Goal: Task Accomplishment & Management: Use online tool/utility

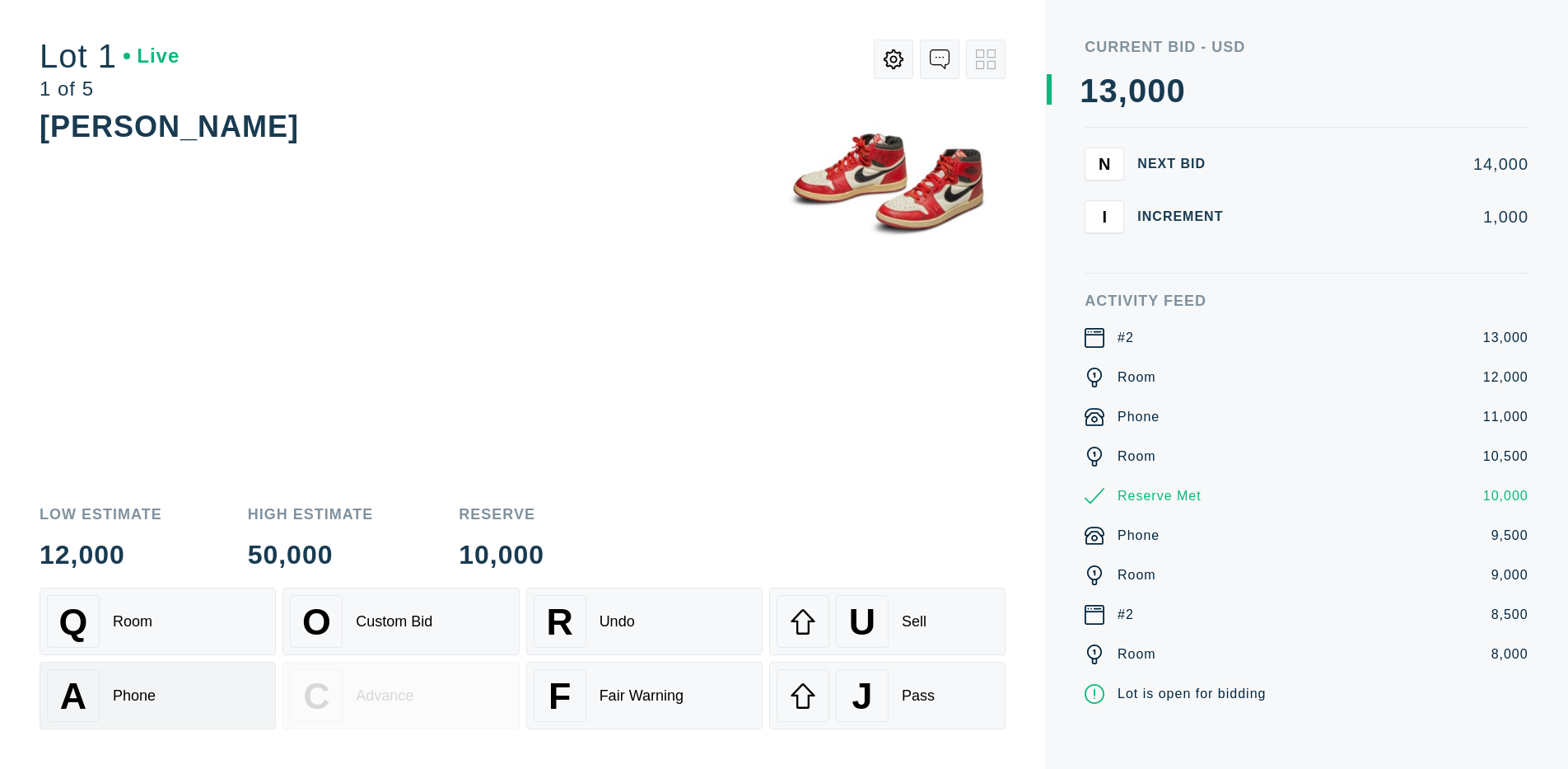
click at [157, 695] on div "A Phone" at bounding box center [158, 695] width 222 height 53
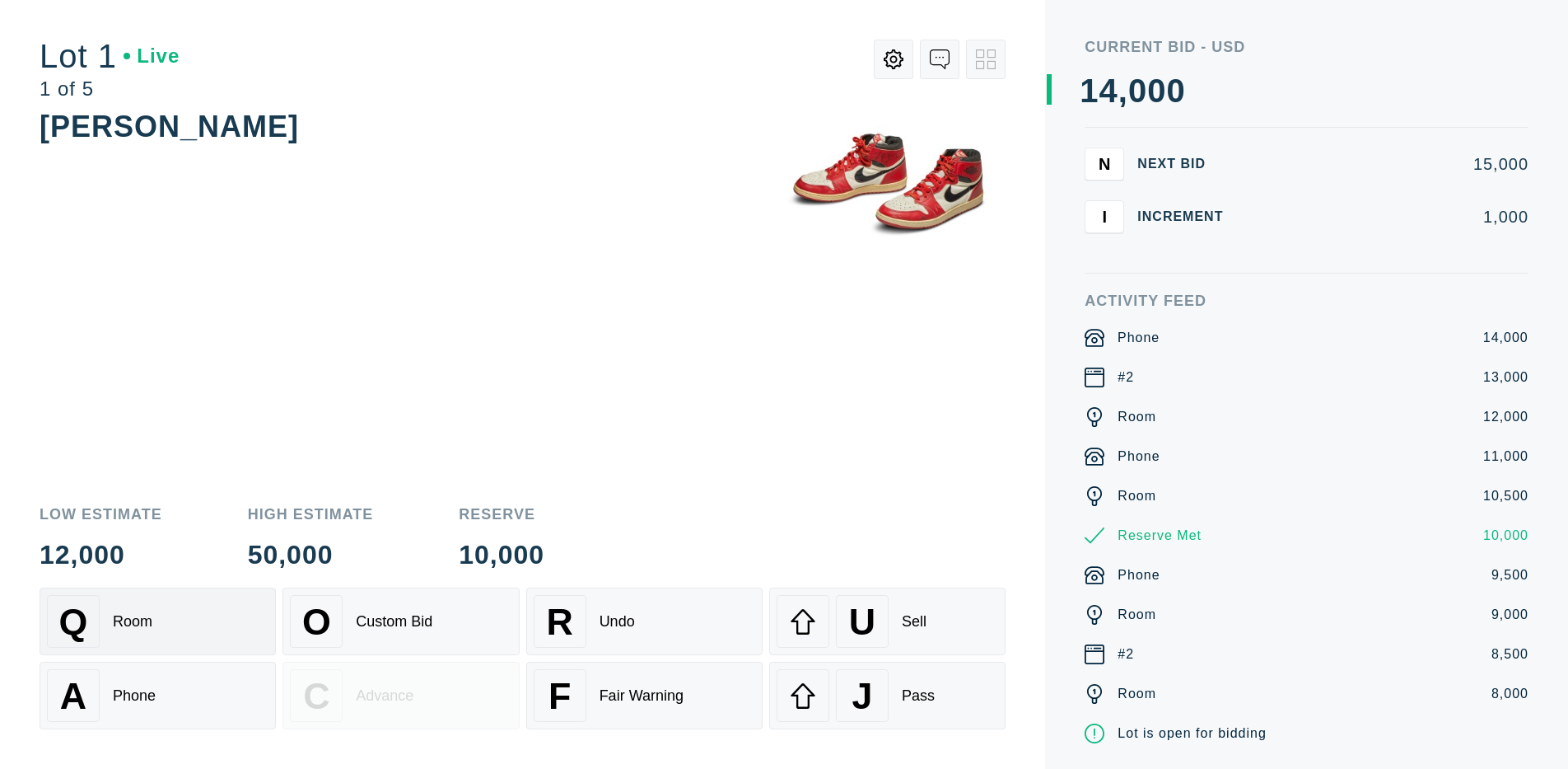
click at [157, 622] on div "Q Room" at bounding box center [158, 621] width 222 height 53
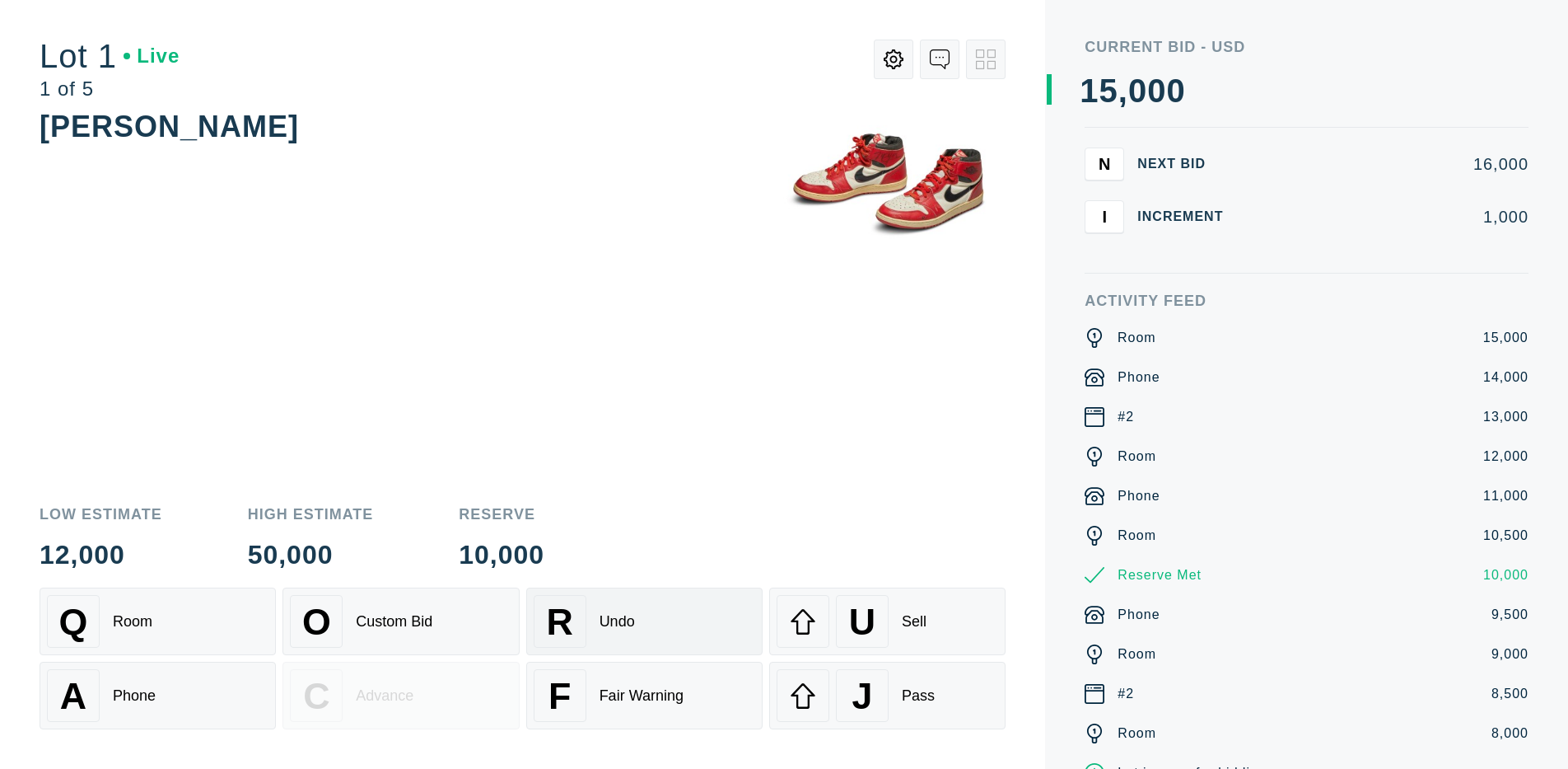
click at [644, 622] on div "R Undo" at bounding box center [644, 621] width 222 height 53
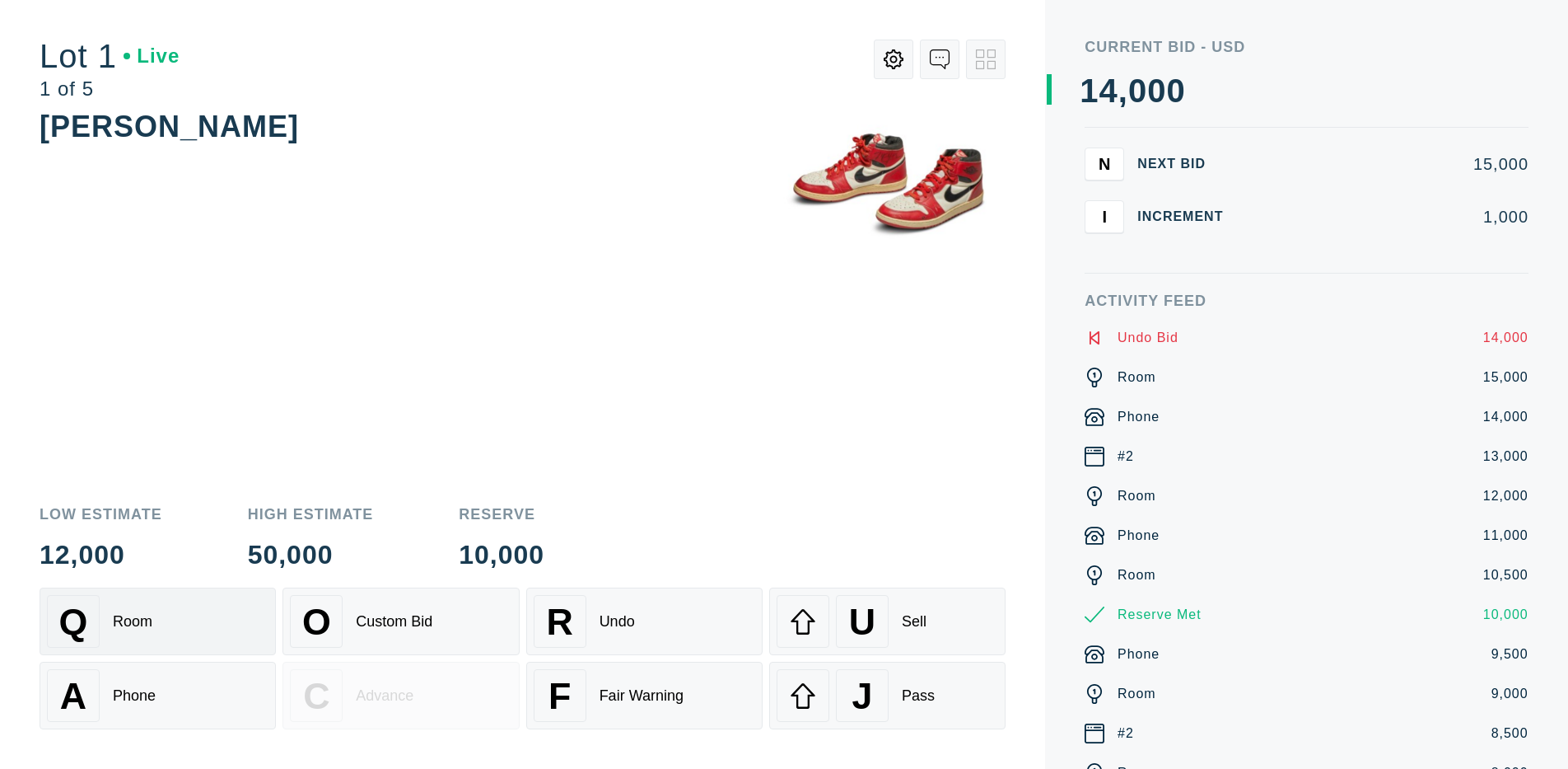
click at [157, 622] on div "Q Room" at bounding box center [158, 621] width 222 height 53
click at [157, 695] on div "A Phone" at bounding box center [158, 695] width 222 height 53
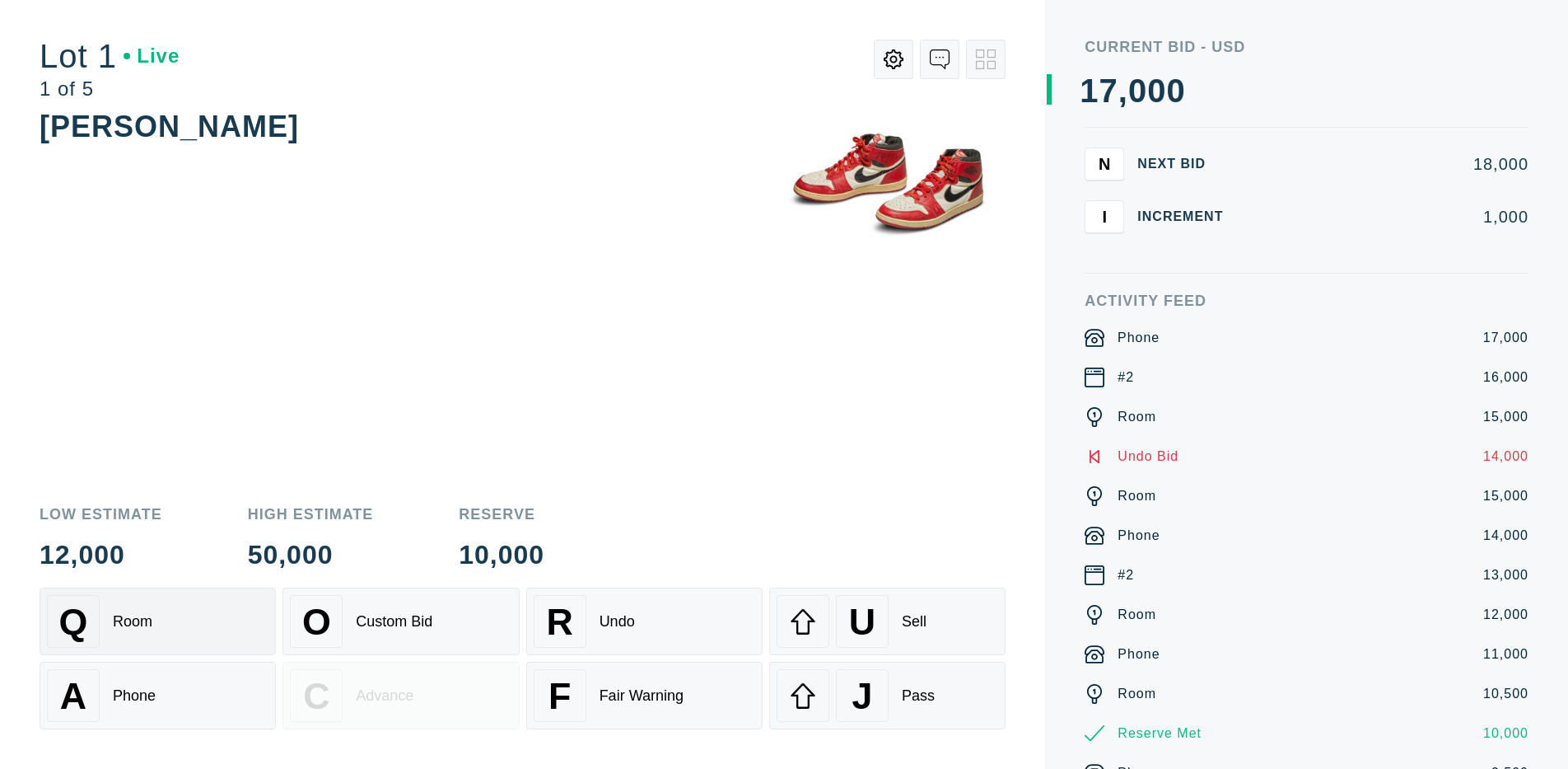
click at [157, 622] on div "Q Room" at bounding box center [158, 621] width 222 height 53
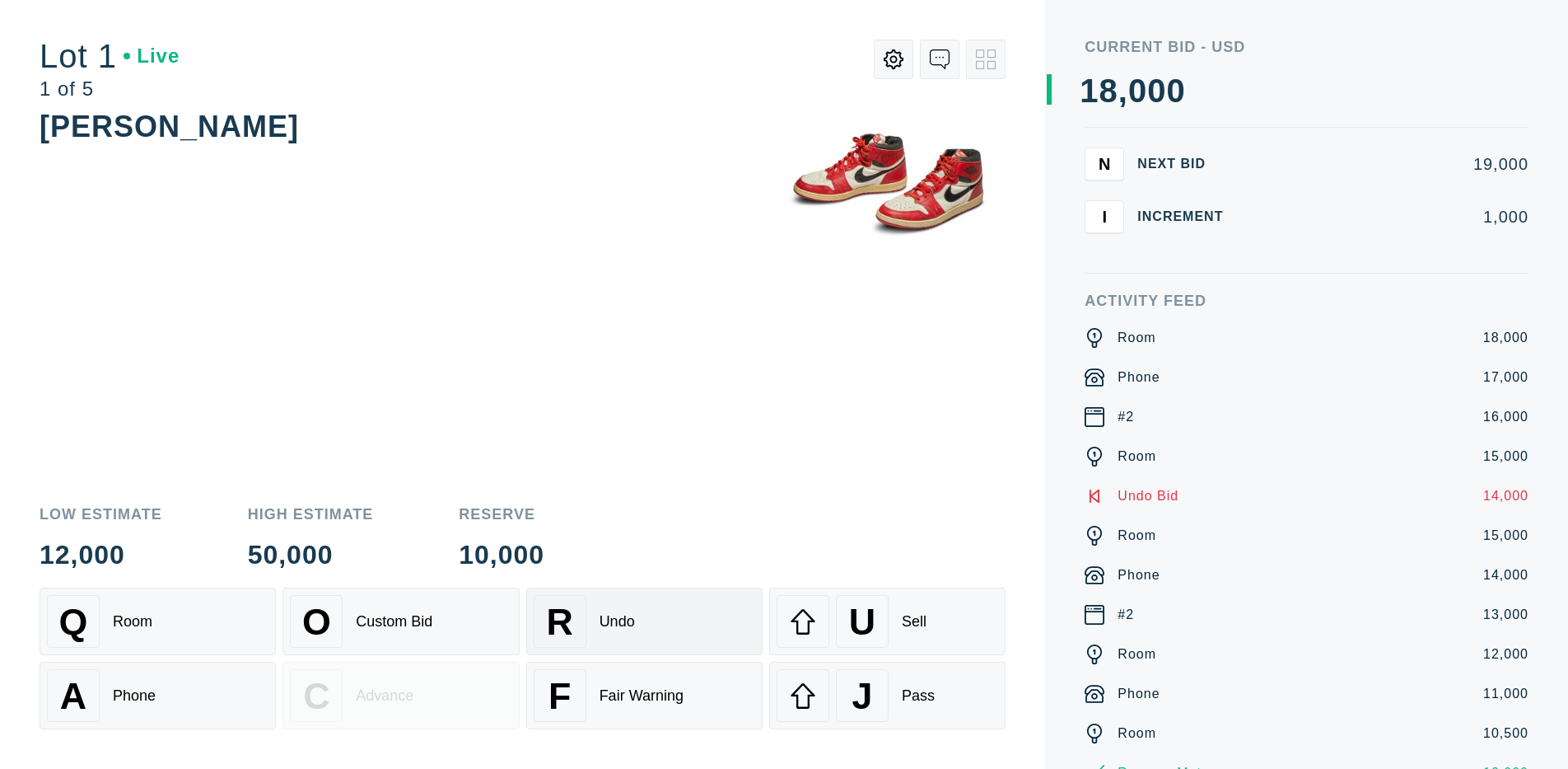
click at [644, 622] on div "R Undo" at bounding box center [644, 621] width 222 height 53
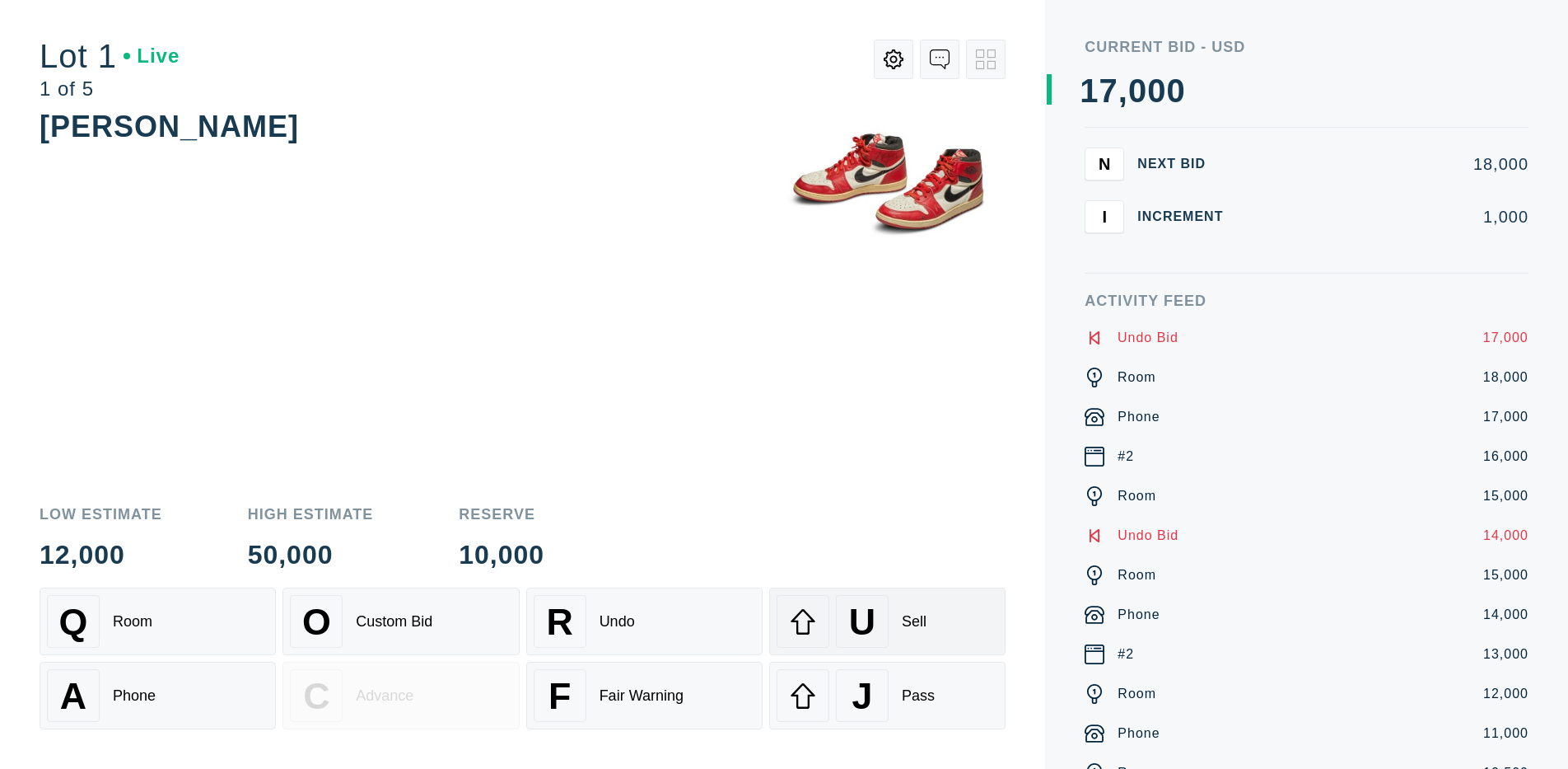
click at [887, 622] on div "U" at bounding box center [862, 621] width 53 height 53
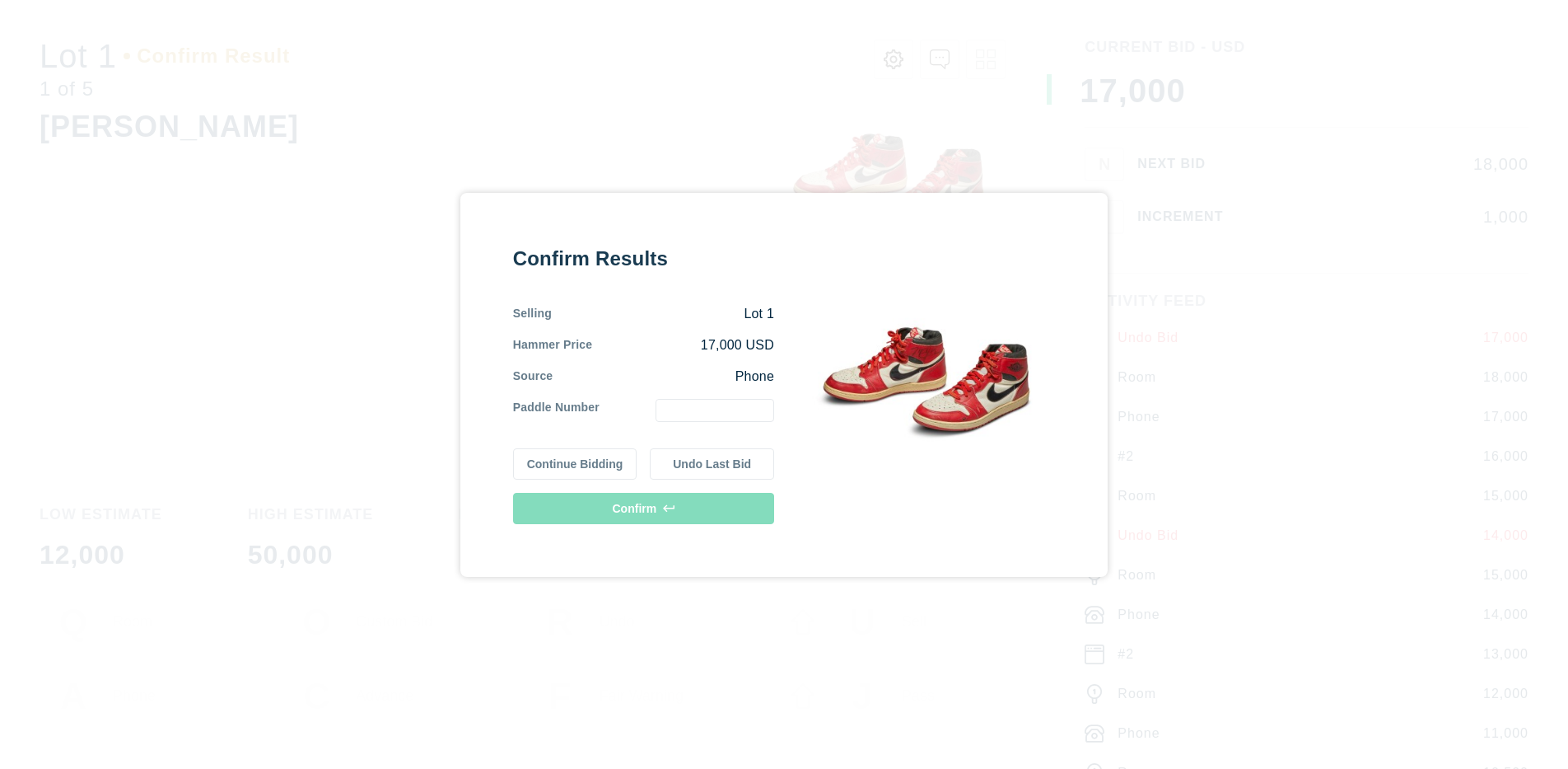
click at [575, 463] on button "Continue Bidding" at bounding box center [575, 464] width 124 height 32
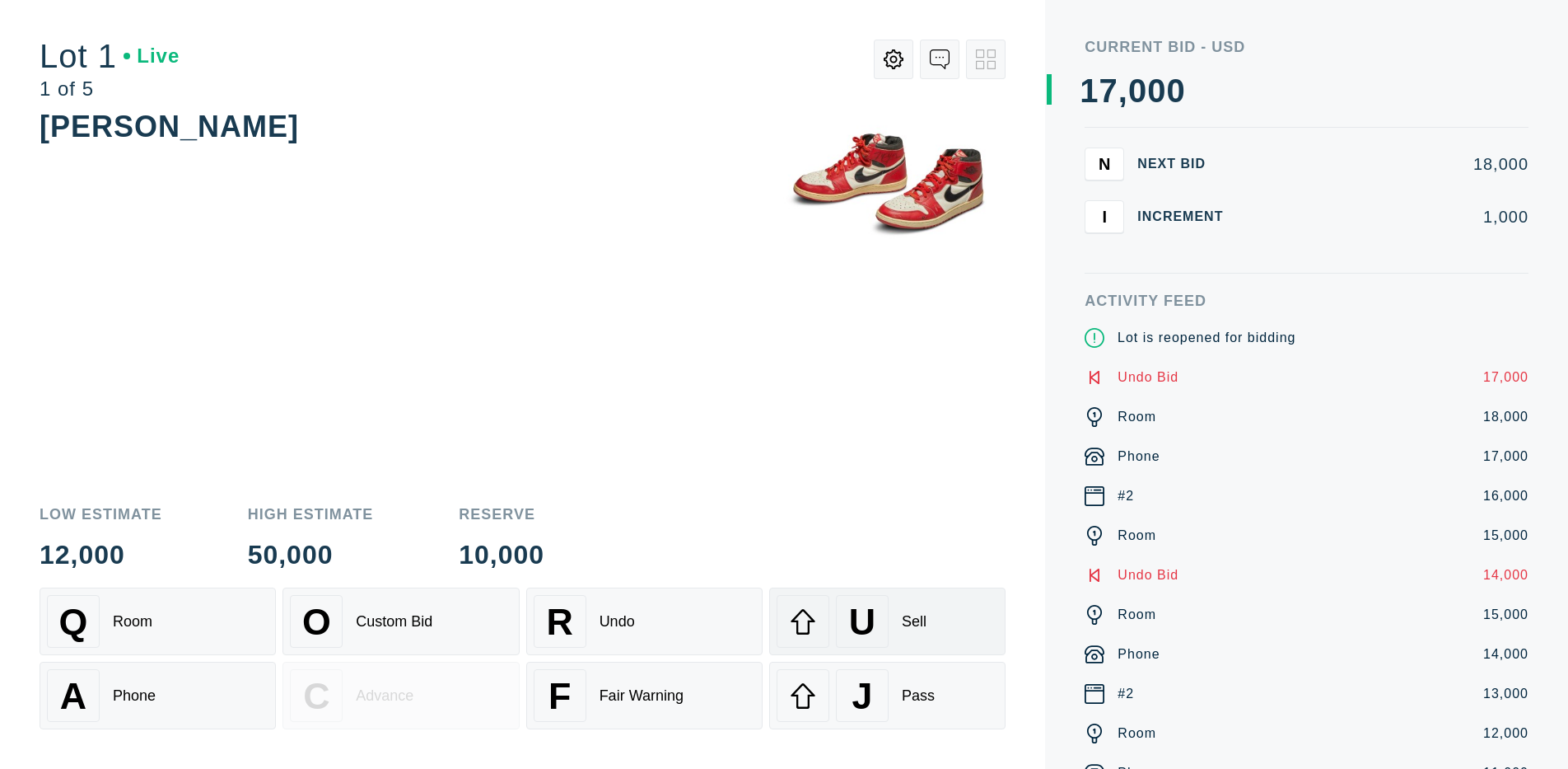
click at [887, 622] on div "U" at bounding box center [862, 621] width 53 height 53
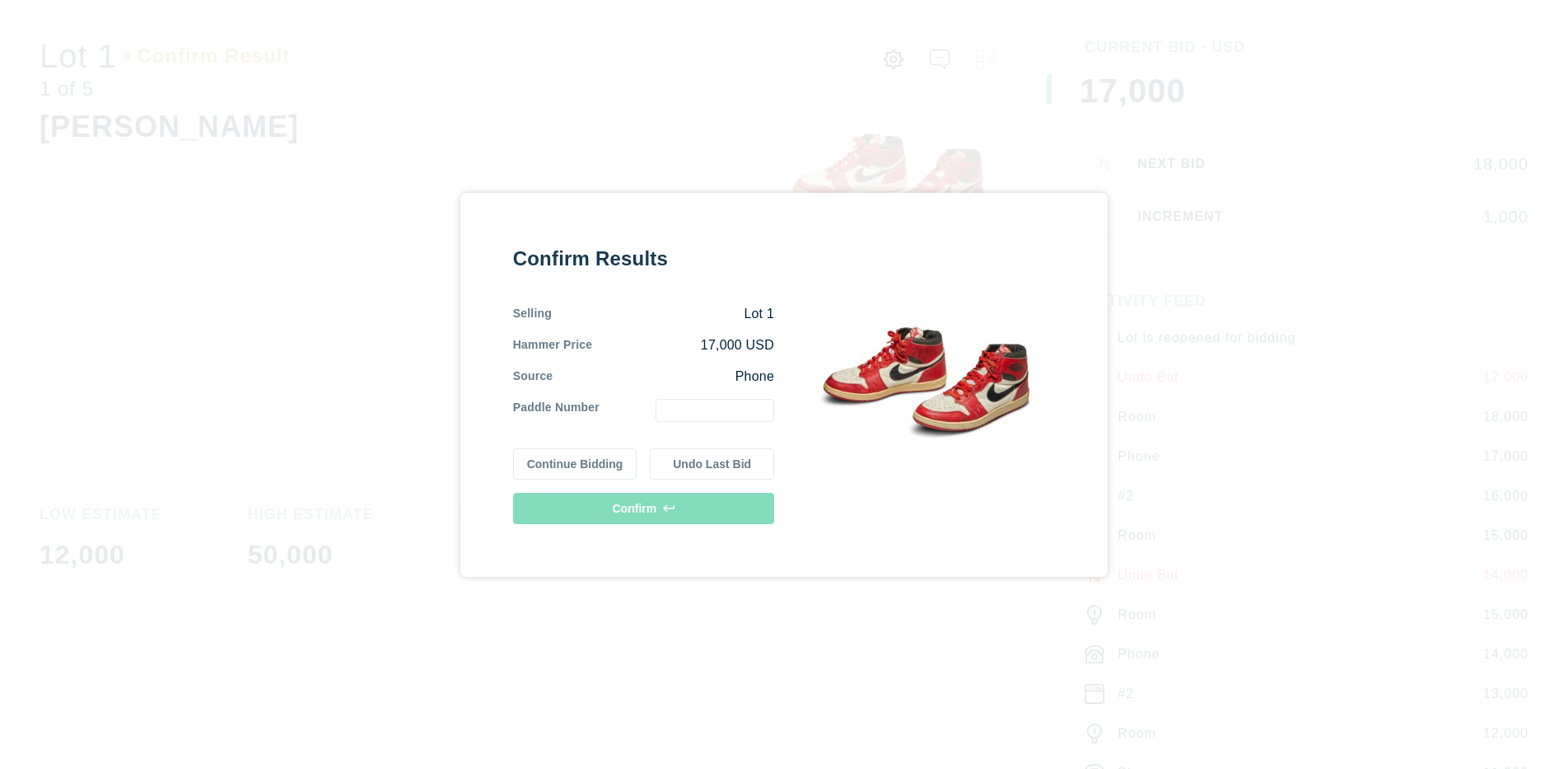
click at [712, 463] on button "Undo Last Bid" at bounding box center [712, 464] width 124 height 32
click at [575, 463] on button "Continue Bidding" at bounding box center [575, 464] width 124 height 32
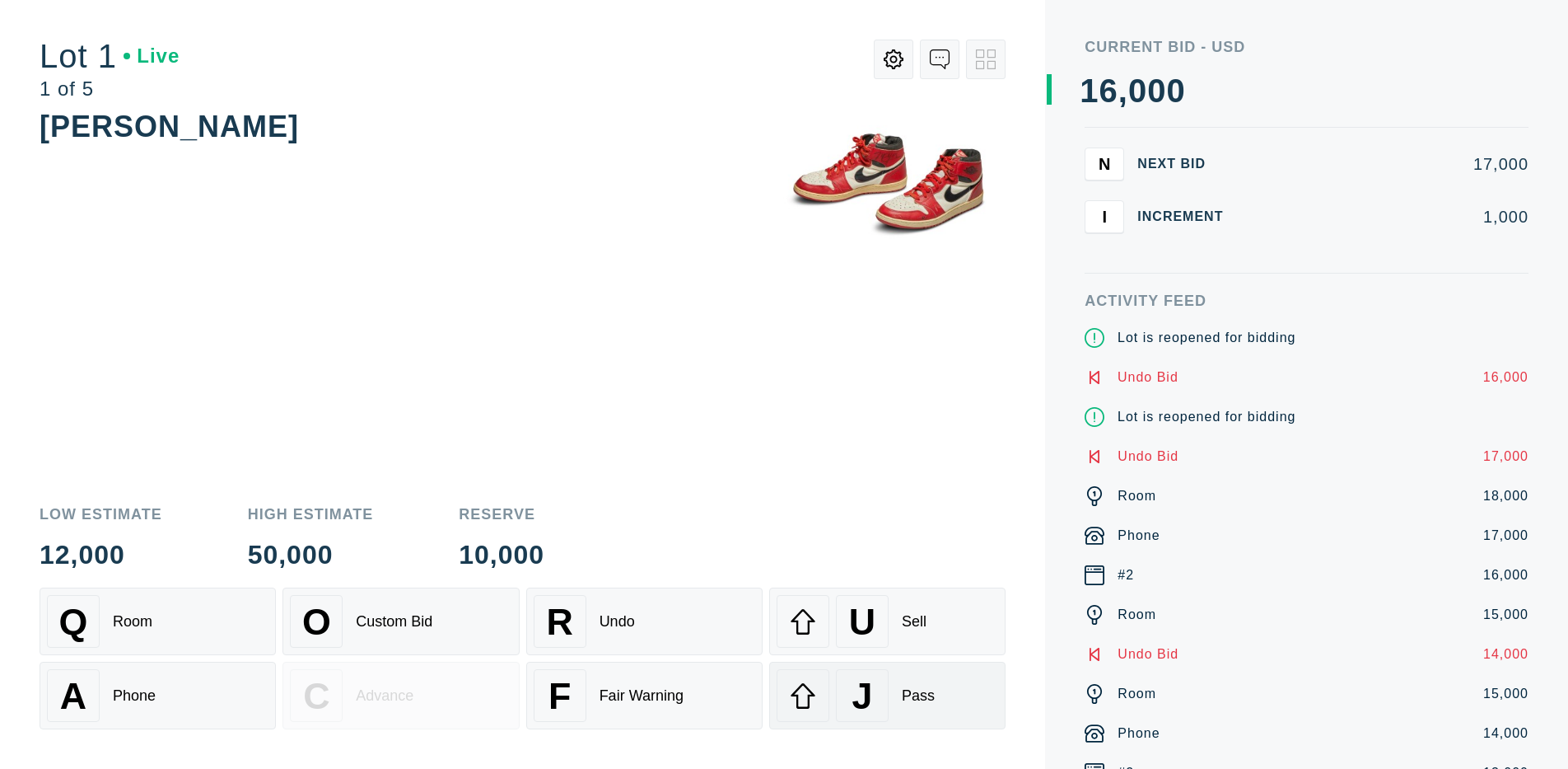
click at [887, 695] on div "J" at bounding box center [862, 695] width 53 height 53
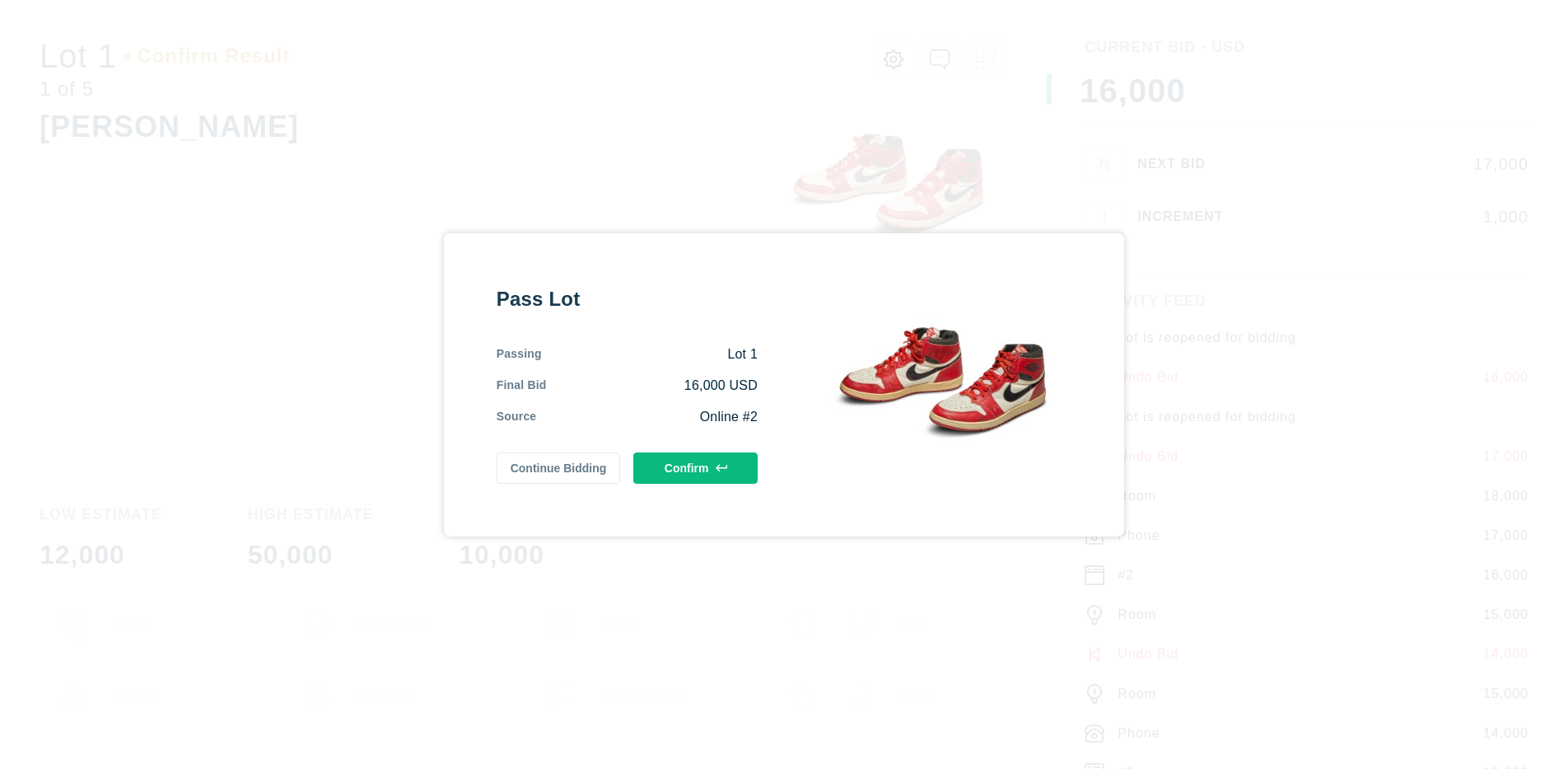
click at [695, 467] on button "Confirm" at bounding box center [696, 468] width 124 height 32
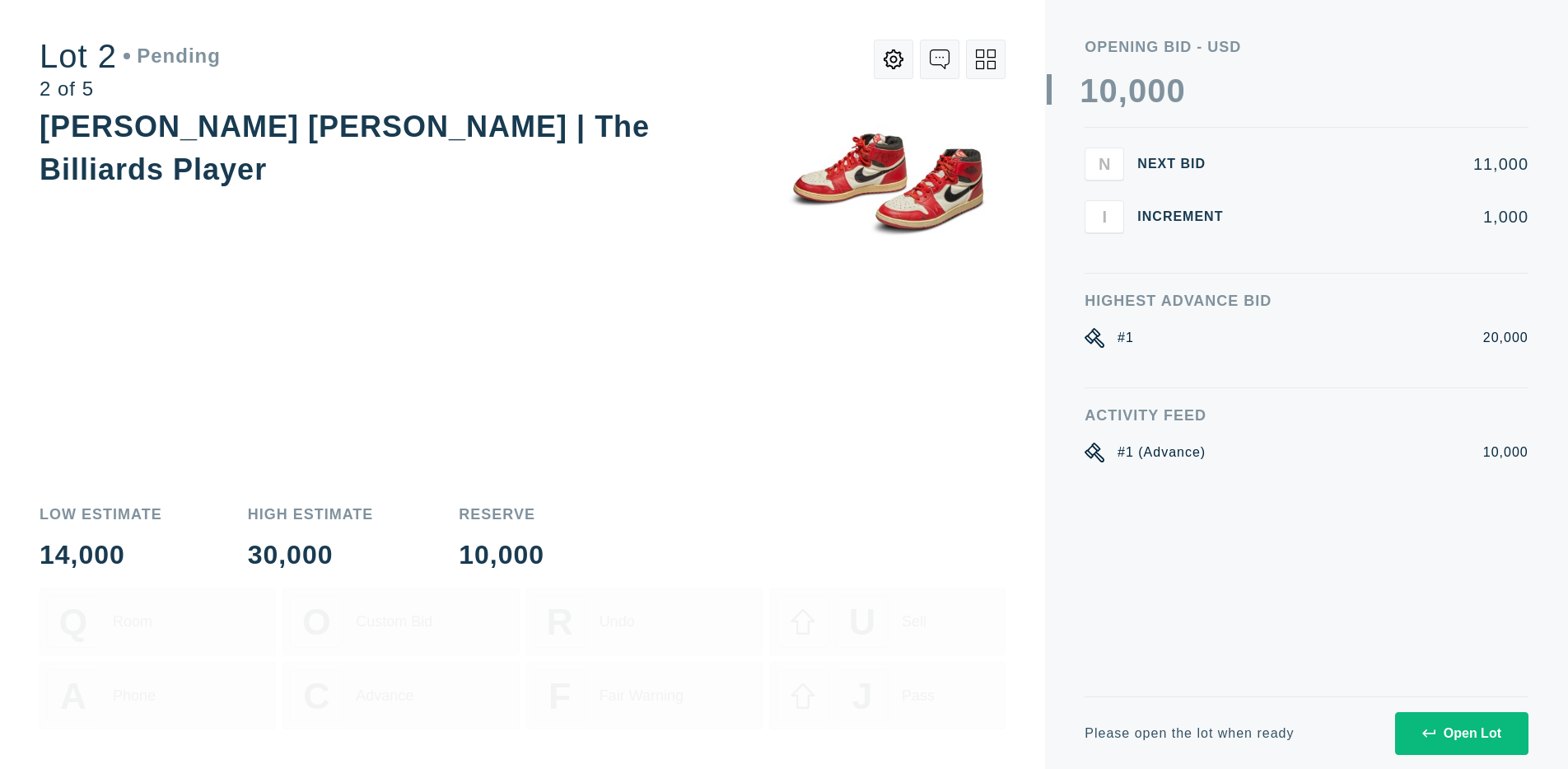
click at [1461, 732] on div "Open Lot" at bounding box center [1462, 733] width 79 height 15
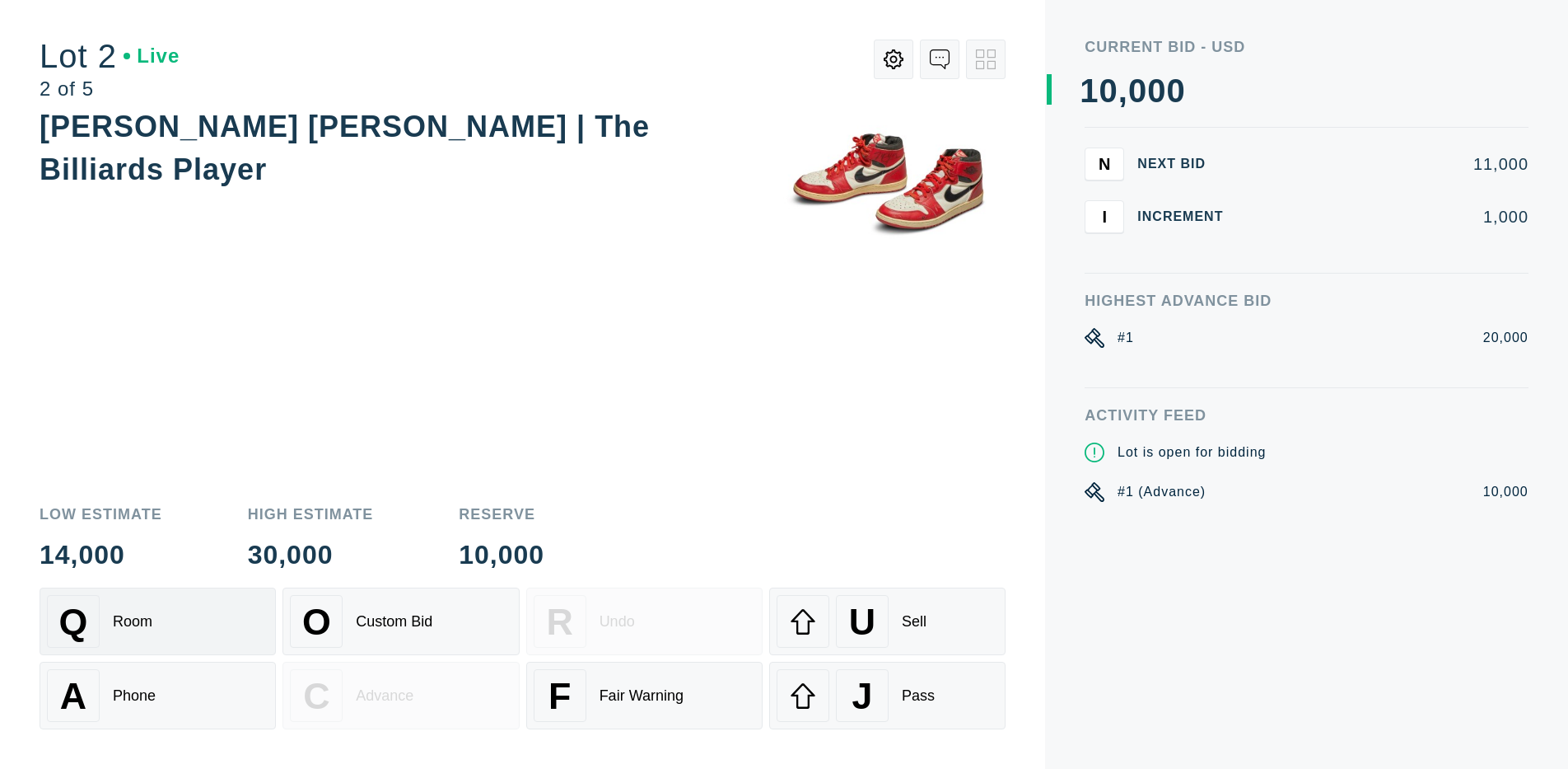
click at [157, 622] on div "Q Room" at bounding box center [158, 621] width 222 height 53
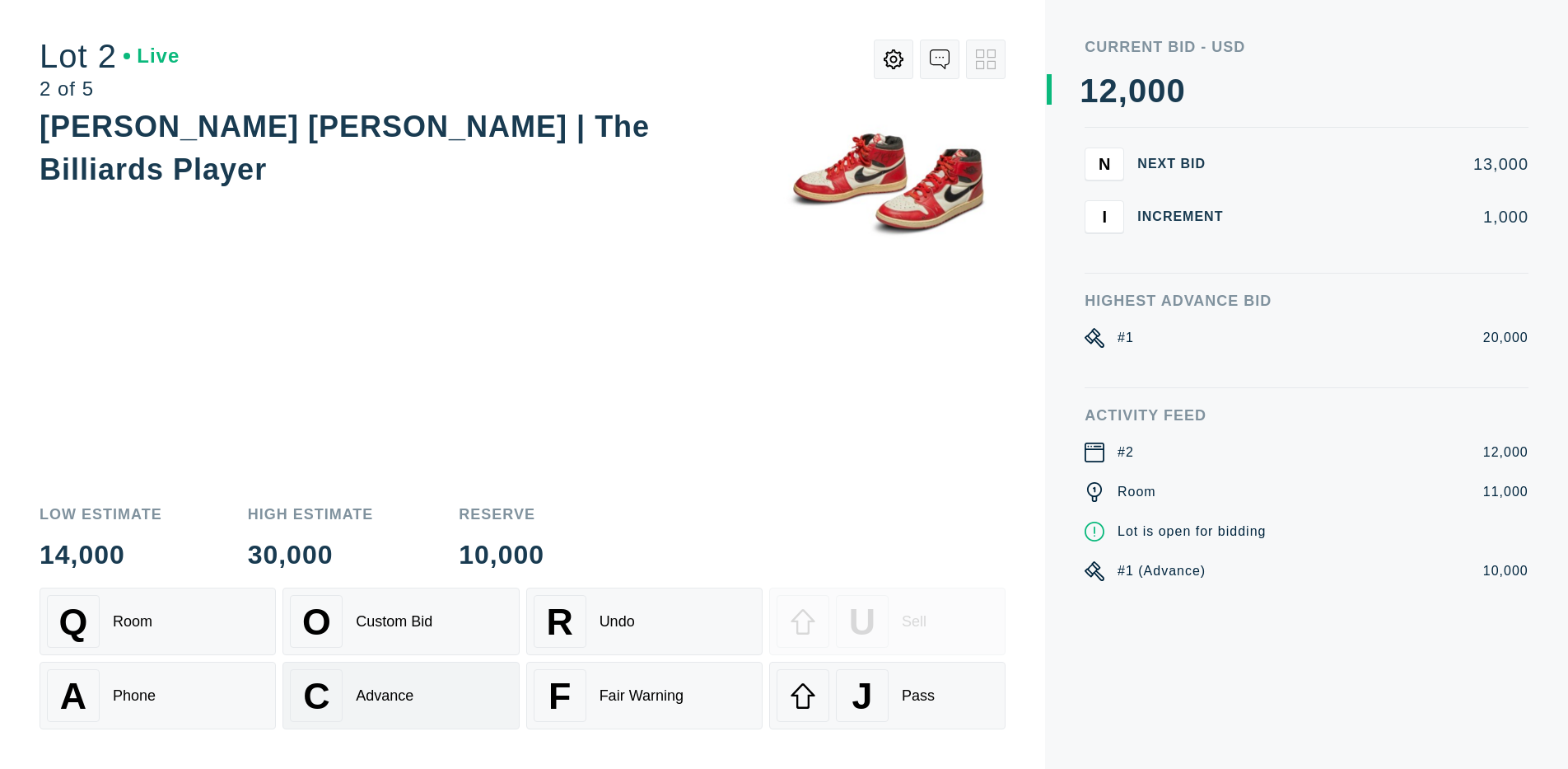
click at [401, 695] on div "Advance" at bounding box center [385, 696] width 58 height 18
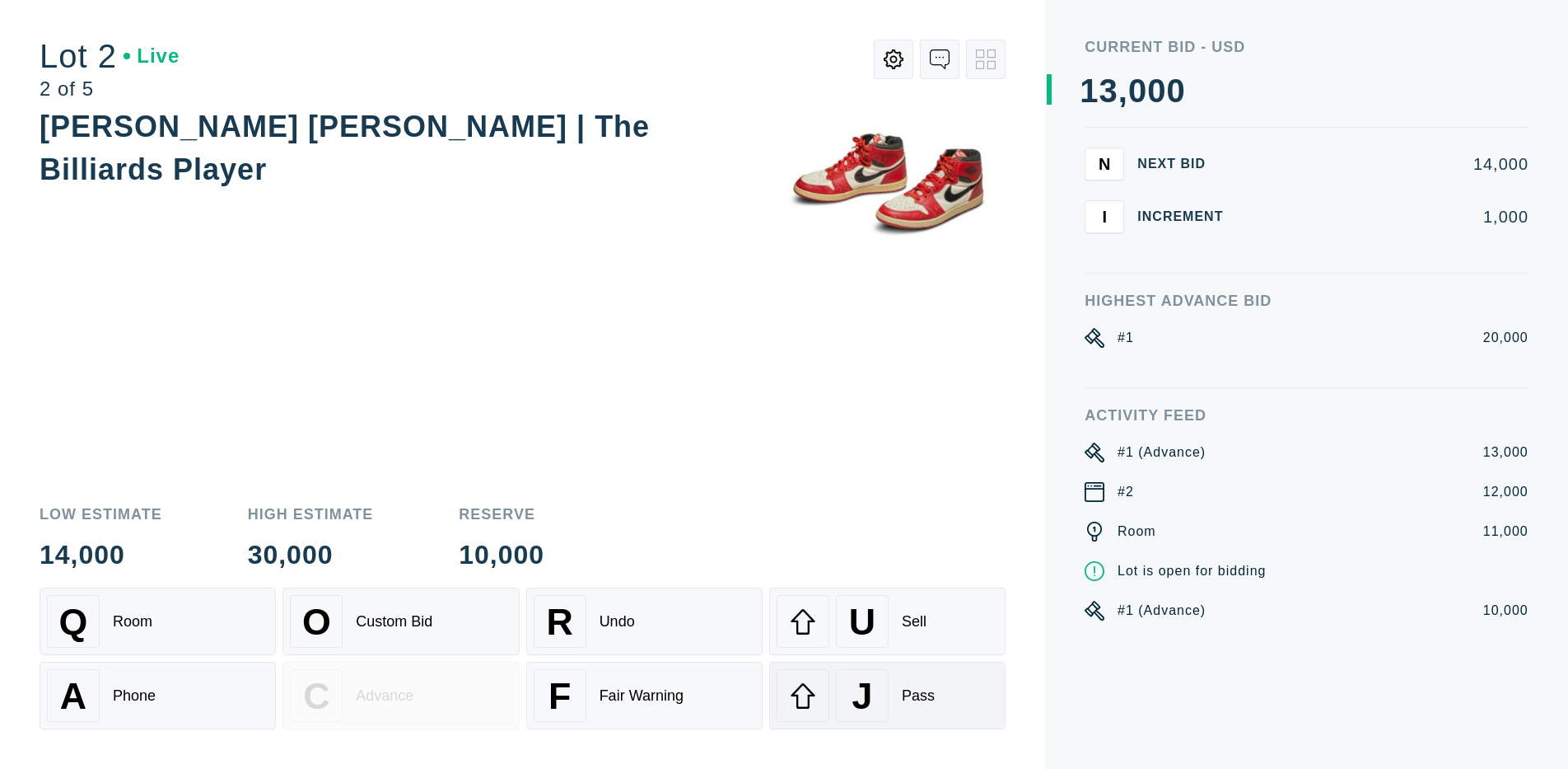
click at [887, 695] on div "J" at bounding box center [862, 695] width 53 height 53
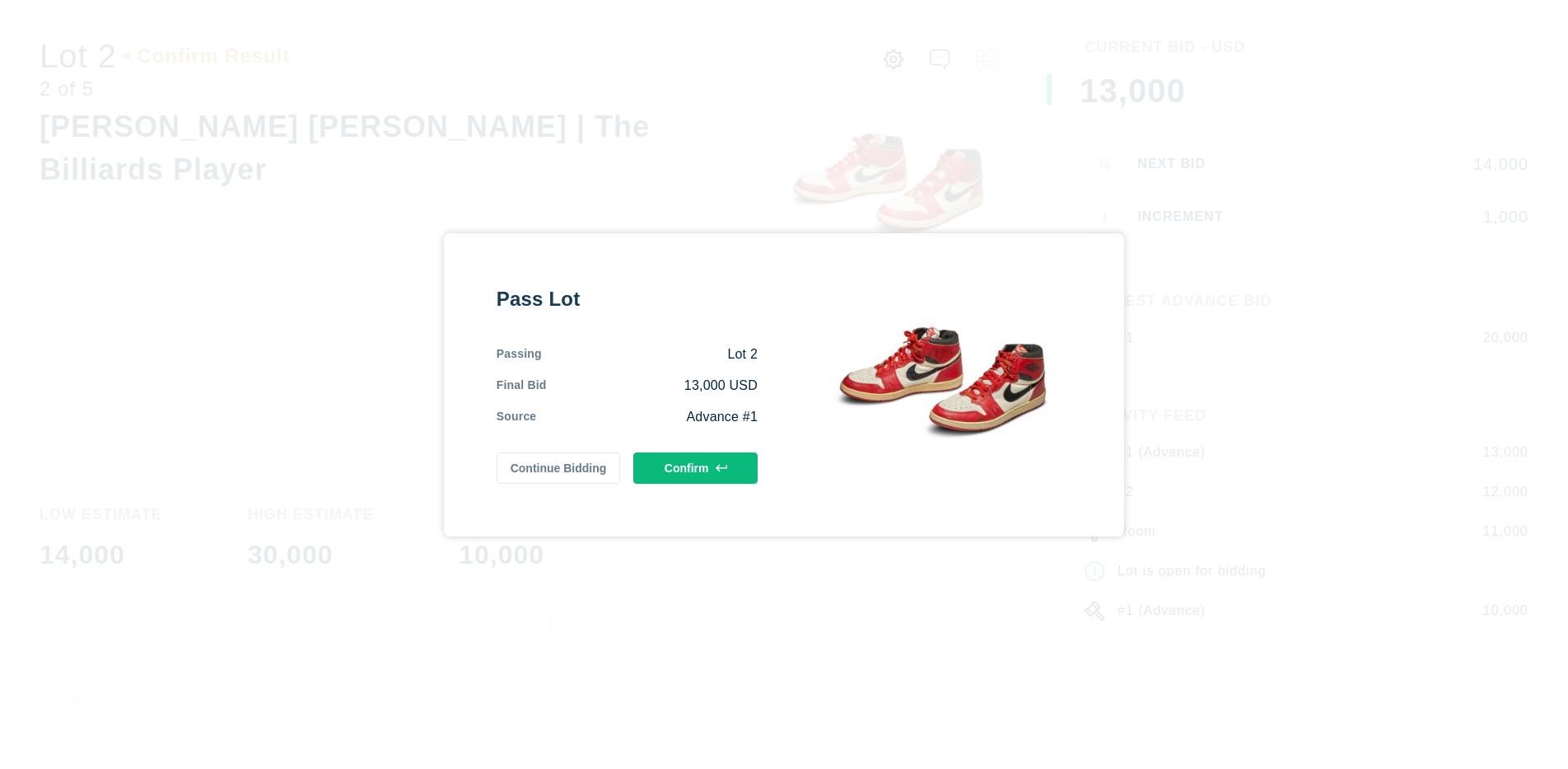
click at [695, 467] on button "Confirm" at bounding box center [696, 468] width 124 height 32
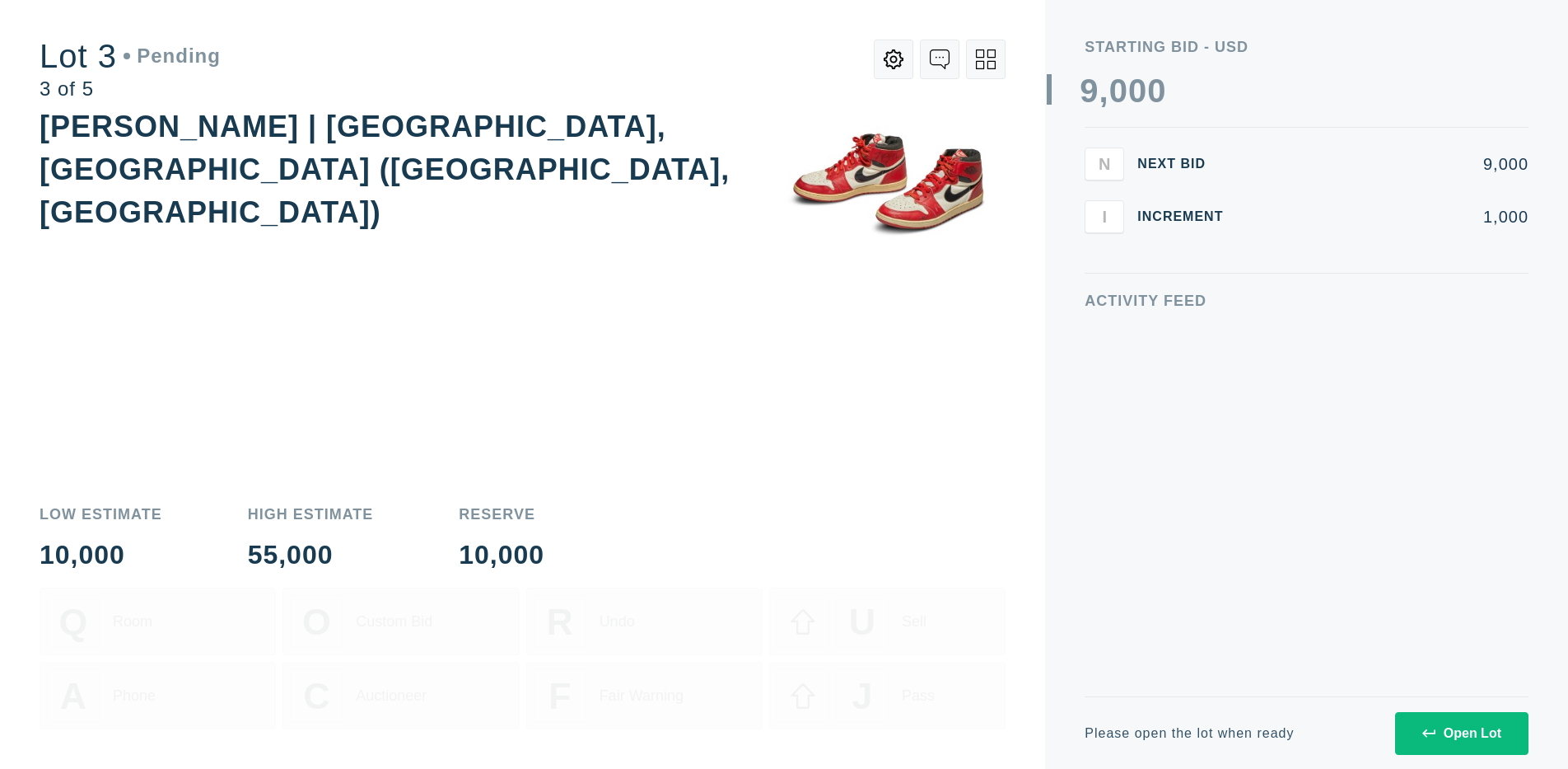
click at [1461, 732] on div "Open Lot" at bounding box center [1462, 733] width 79 height 15
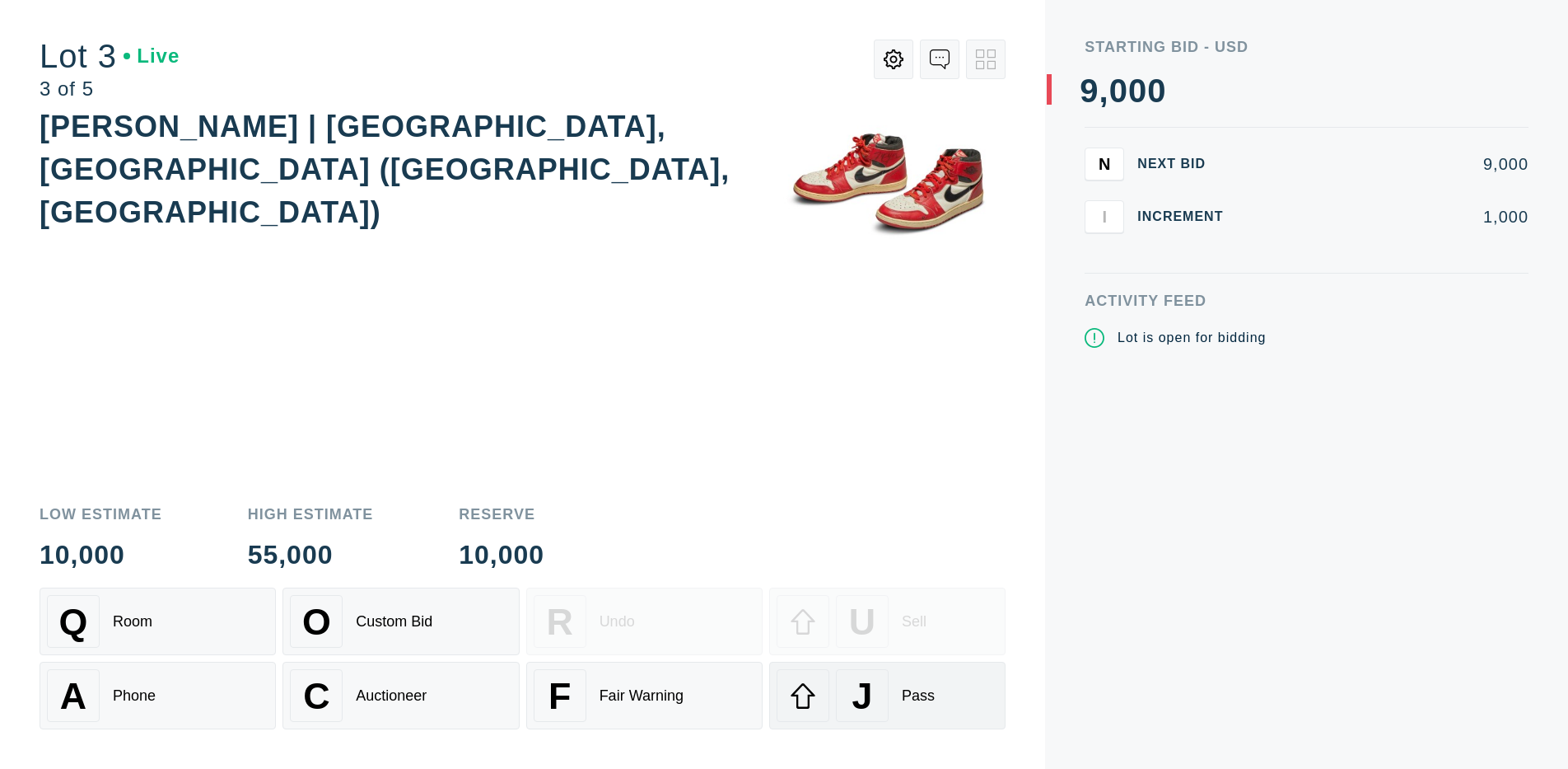
click at [887, 695] on div "J" at bounding box center [862, 695] width 53 height 53
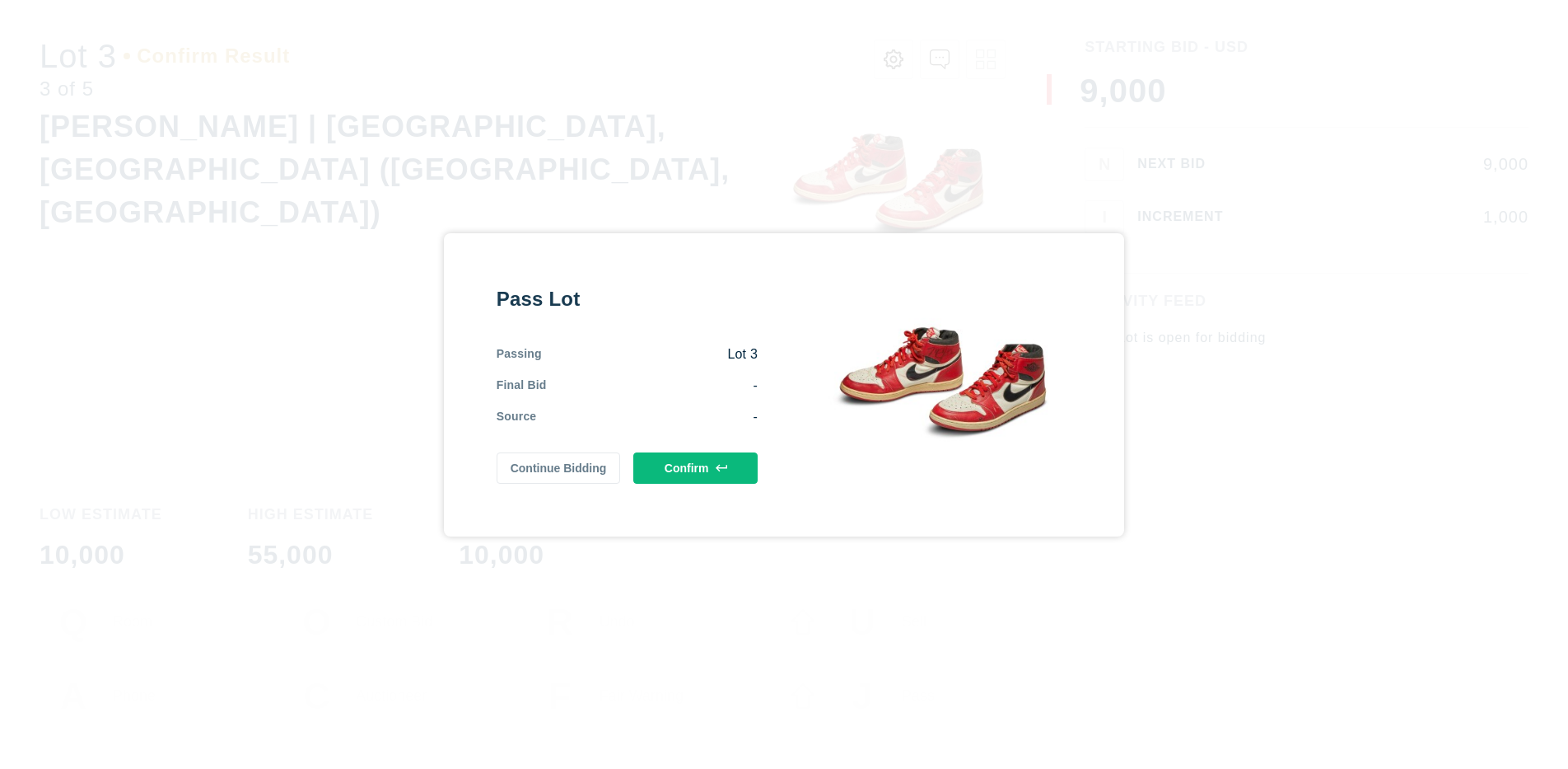
click at [695, 467] on button "Confirm" at bounding box center [696, 468] width 124 height 32
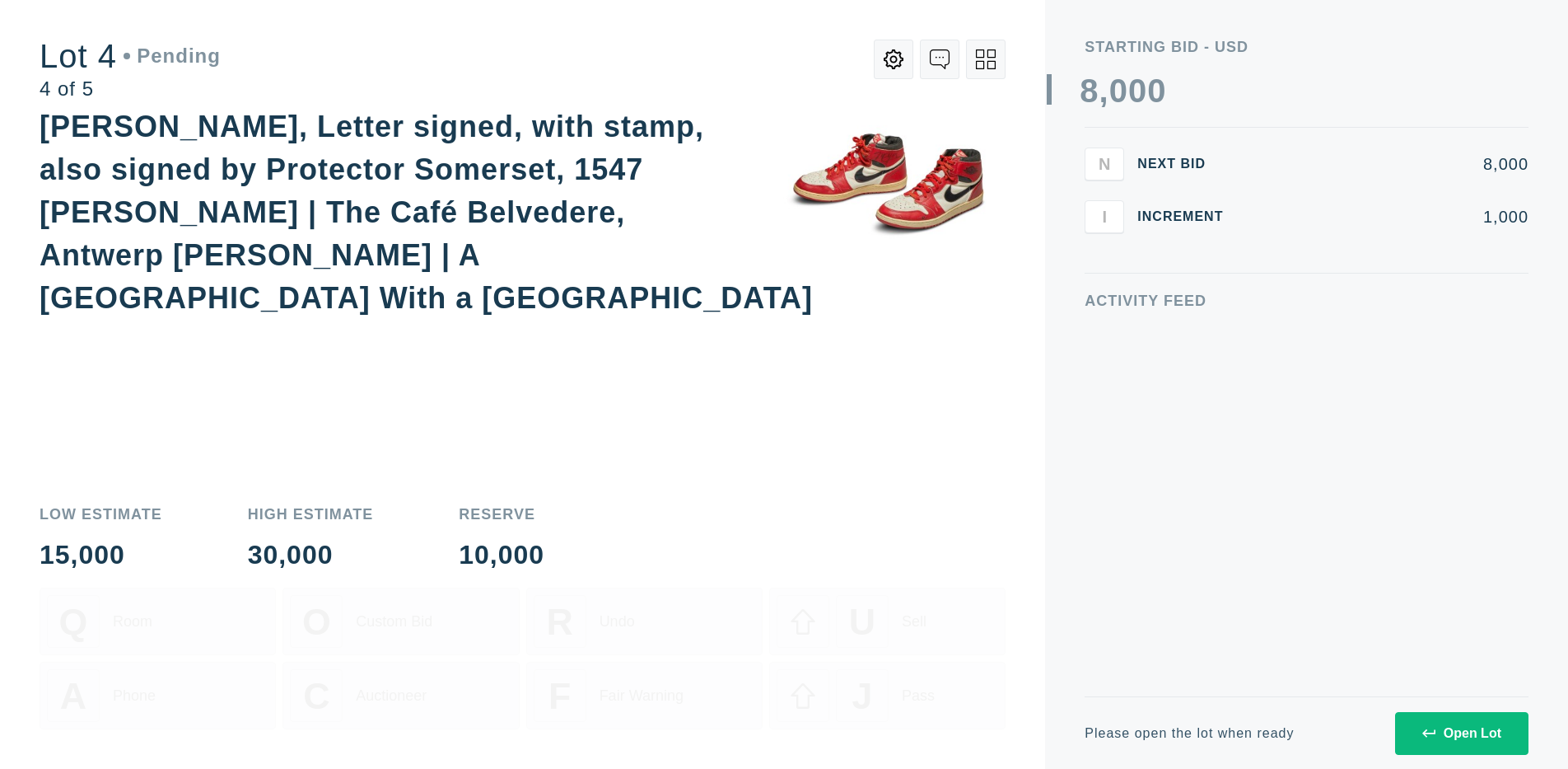
click at [1461, 732] on div "Open Lot" at bounding box center [1462, 733] width 79 height 15
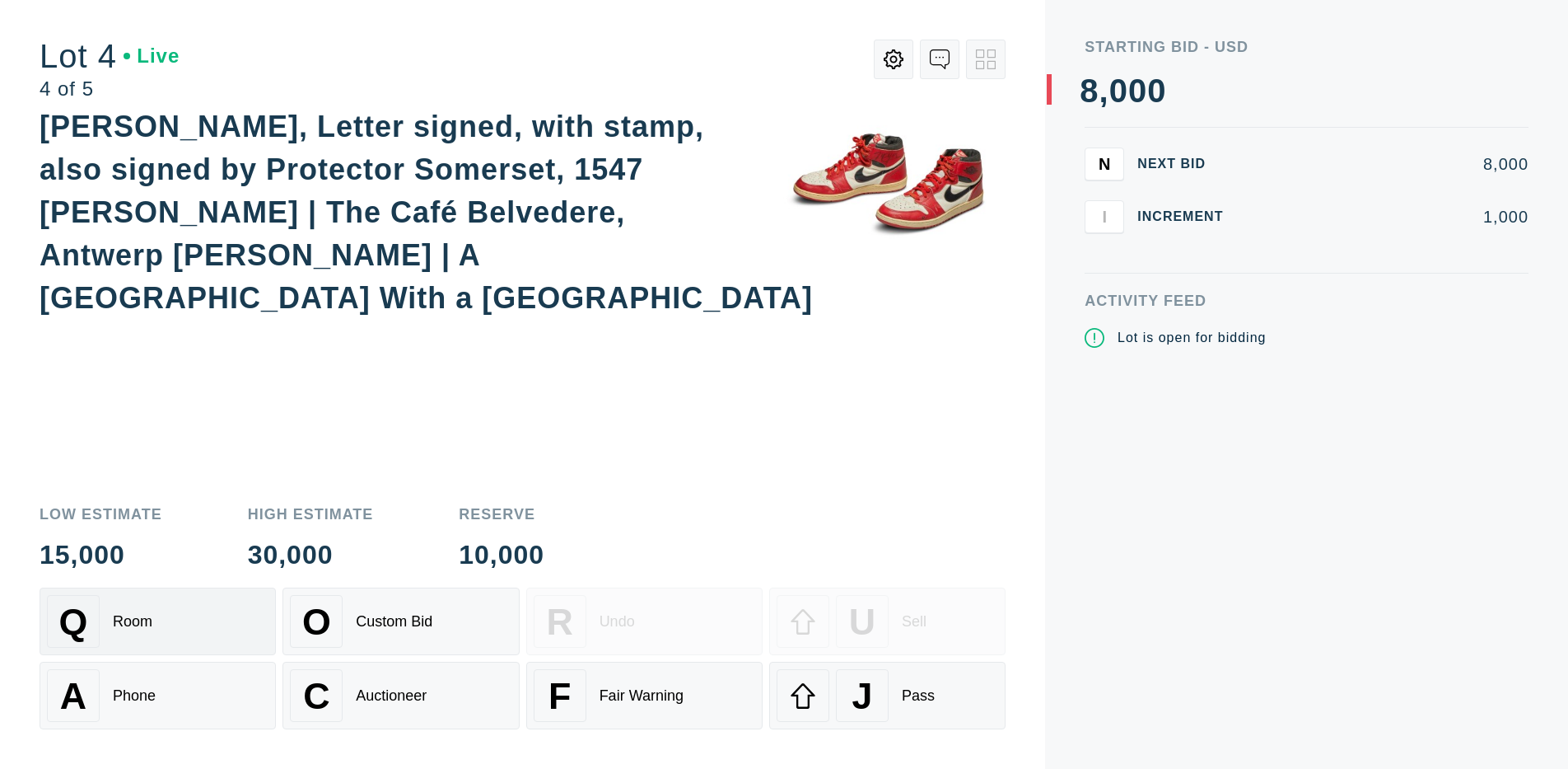
click at [157, 622] on div "Q Room" at bounding box center [158, 621] width 222 height 53
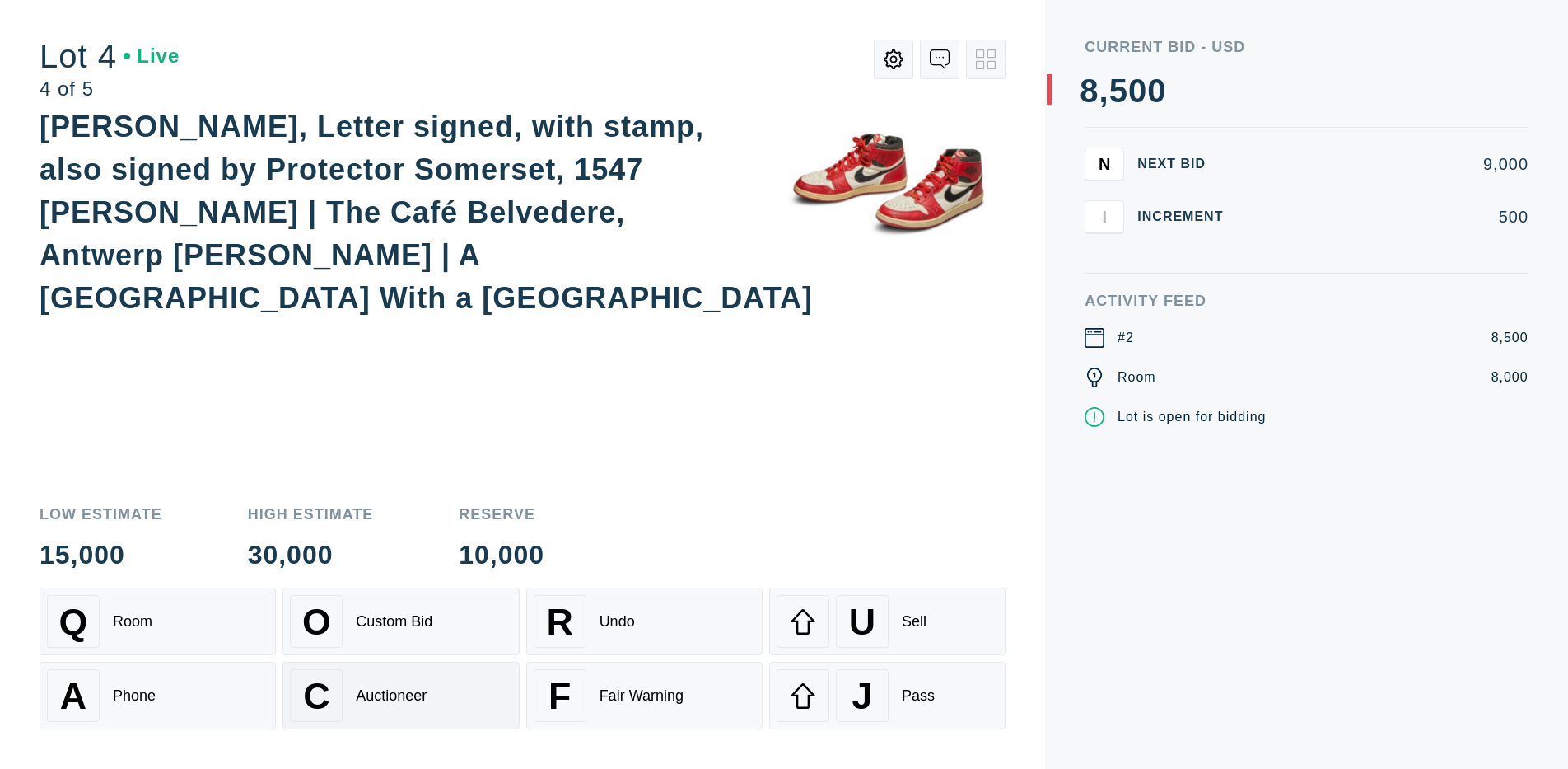
click at [401, 695] on div "Auctioneer" at bounding box center [391, 696] width 71 height 18
click at [887, 695] on div "J" at bounding box center [862, 695] width 53 height 53
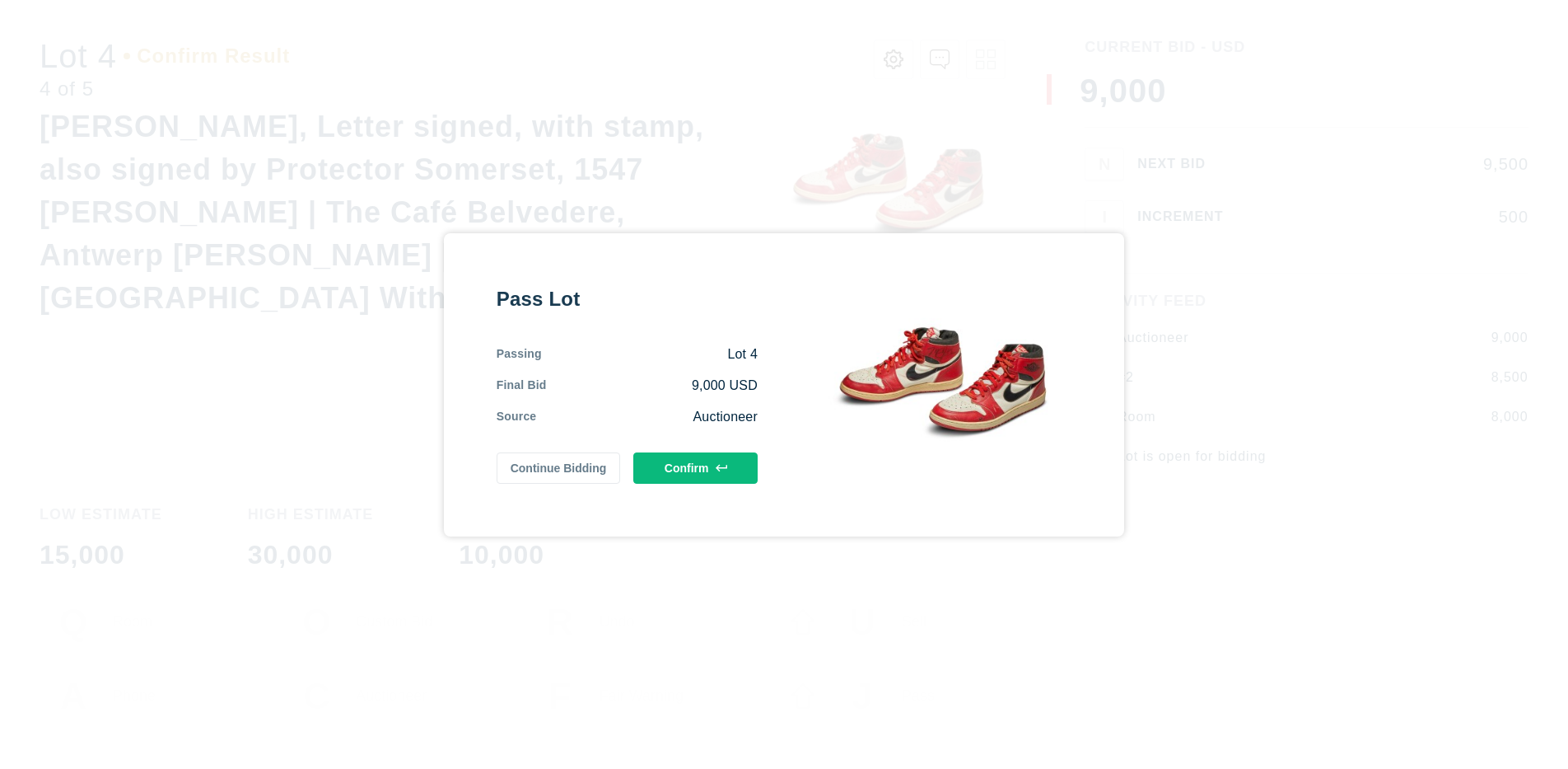
click at [695, 467] on button "Confirm" at bounding box center [696, 468] width 124 height 32
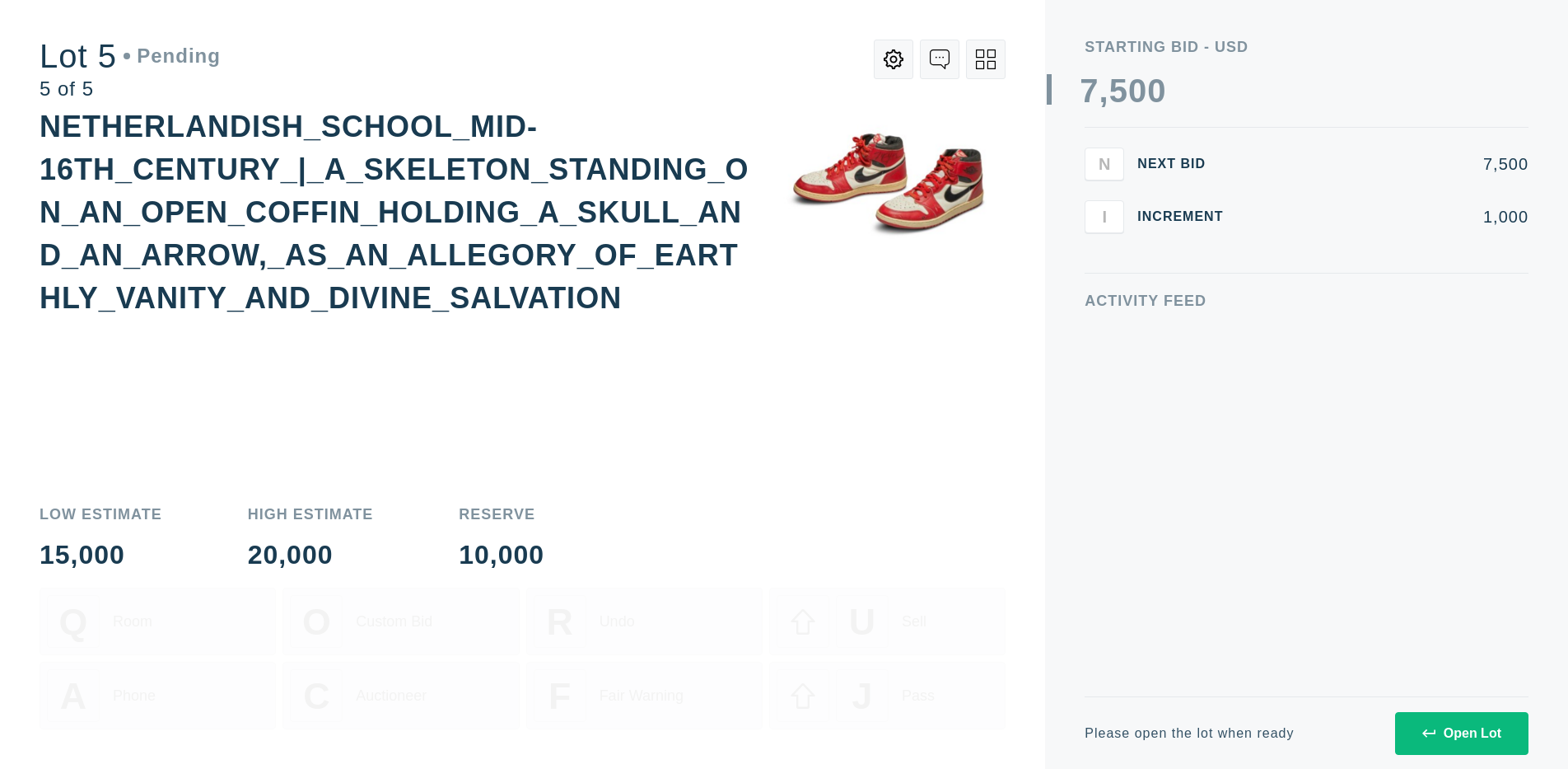
click at [1461, 732] on div "Open Lot" at bounding box center [1462, 733] width 79 height 15
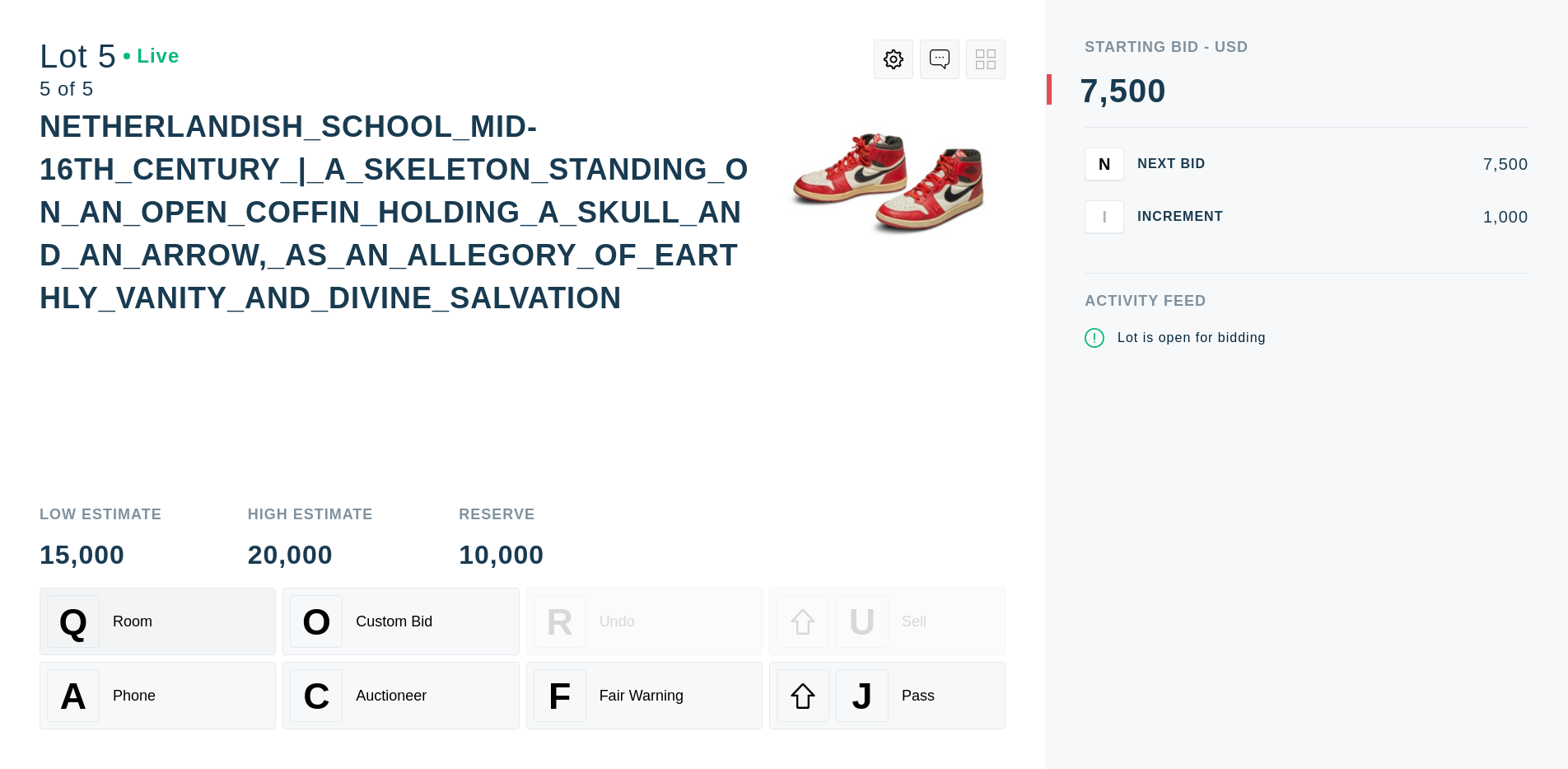
click at [157, 622] on div "Q Room" at bounding box center [158, 621] width 222 height 53
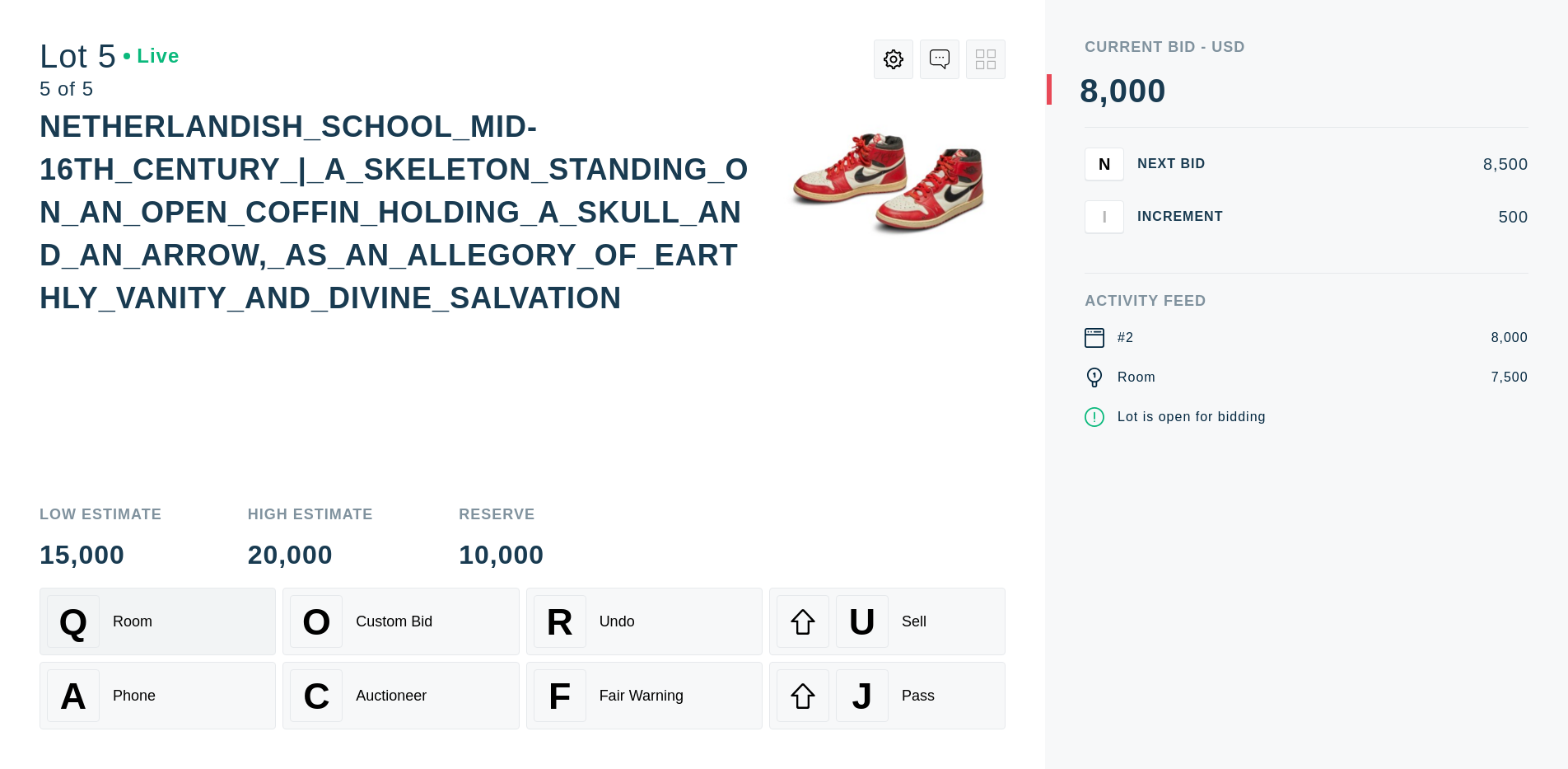
click at [157, 622] on div "Q Room" at bounding box center [158, 621] width 222 height 53
